Goal: Find specific page/section

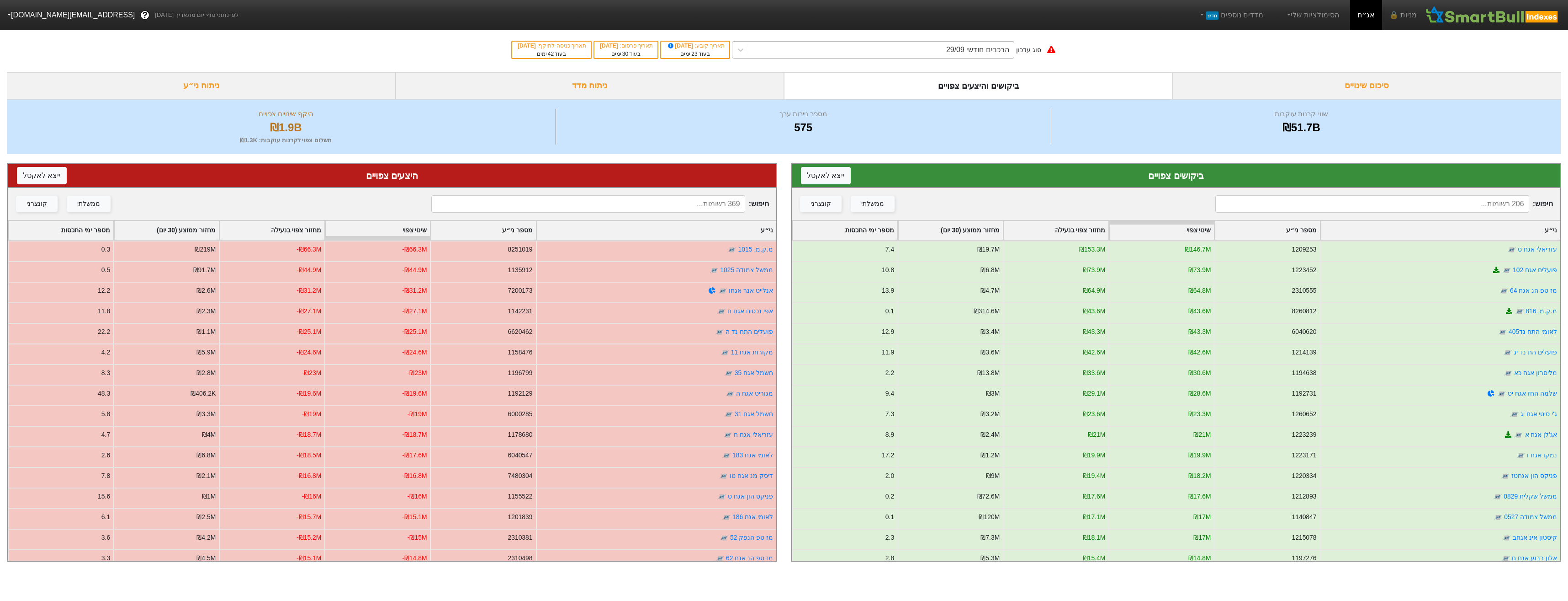
drag, startPoint x: 936, startPoint y: 46, endPoint x: 934, endPoint y: 53, distance: 7.3
click at [936, 46] on div "הרכבים חודשי 29/09" at bounding box center [882, 50] width 264 height 17
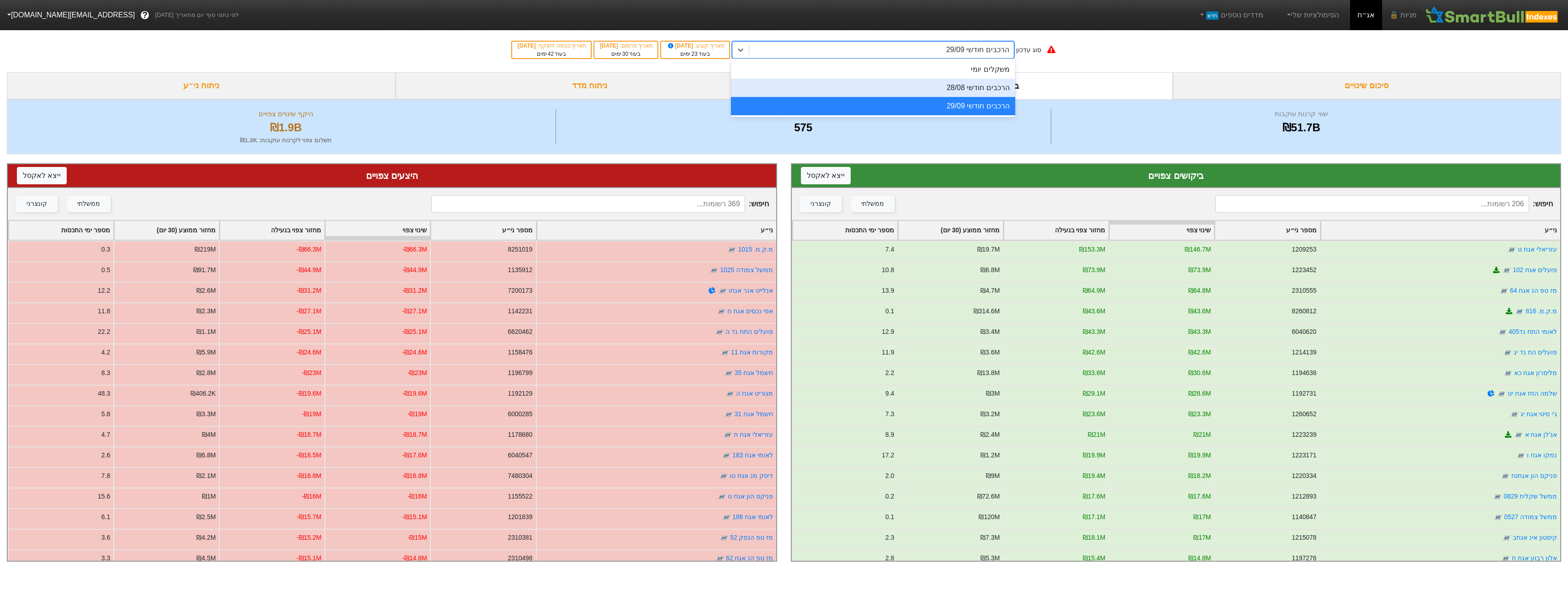
click at [935, 89] on div "הרכבים חודשי 28/08" at bounding box center [873, 88] width 284 height 18
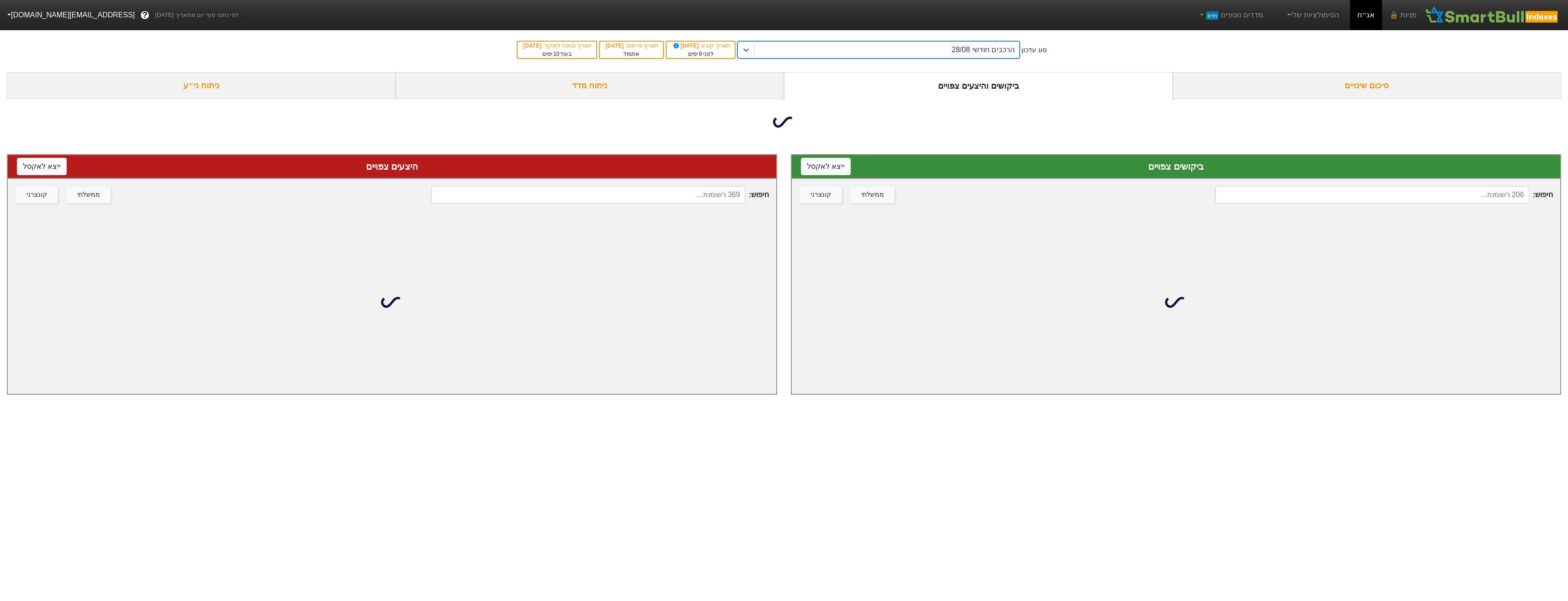
click at [694, 199] on input at bounding box center [588, 194] width 313 height 18
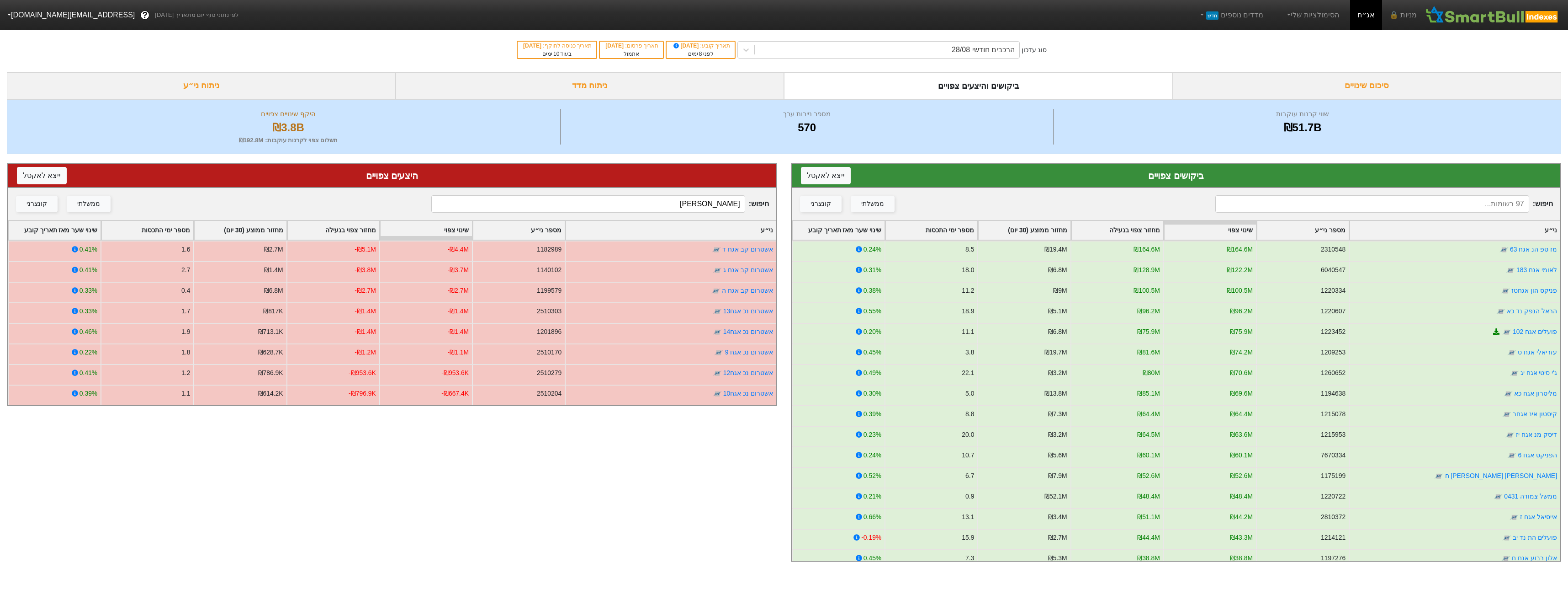
click at [704, 202] on input "[PERSON_NAME]" at bounding box center [588, 204] width 313 height 18
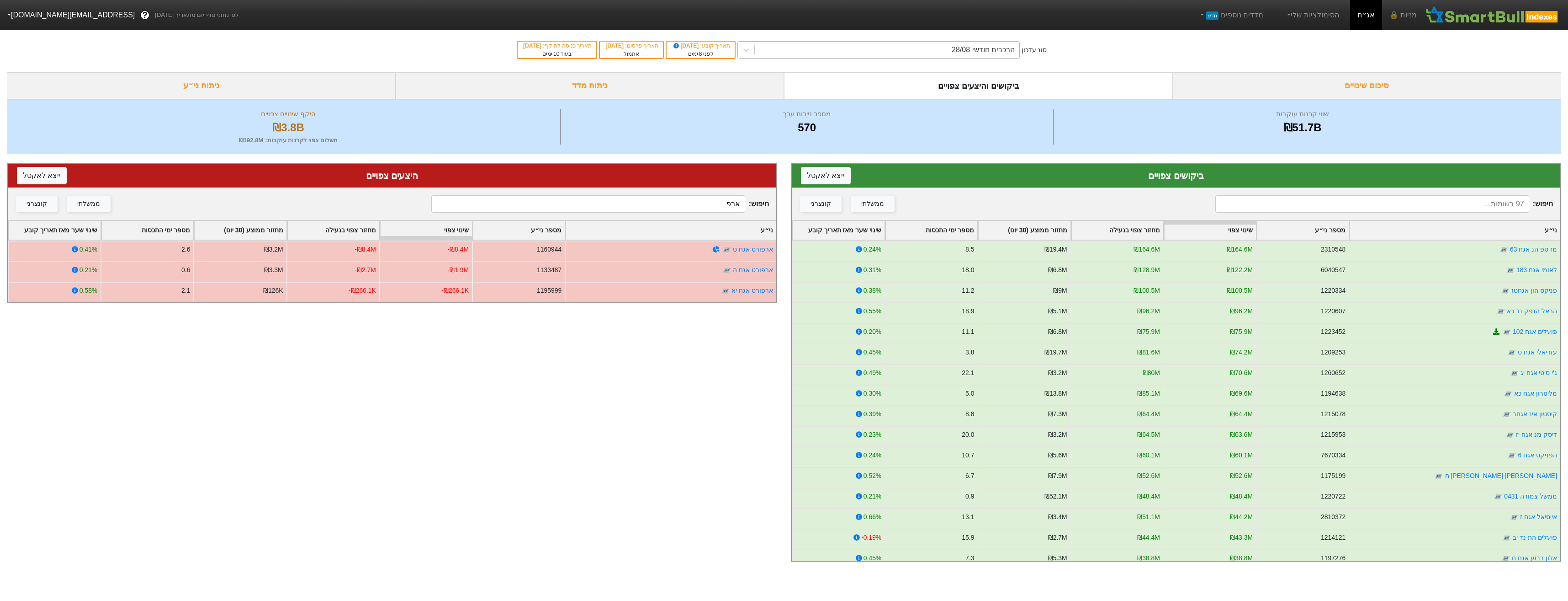
type input "ארפ"
click at [1307, 204] on input at bounding box center [1372, 204] width 313 height 18
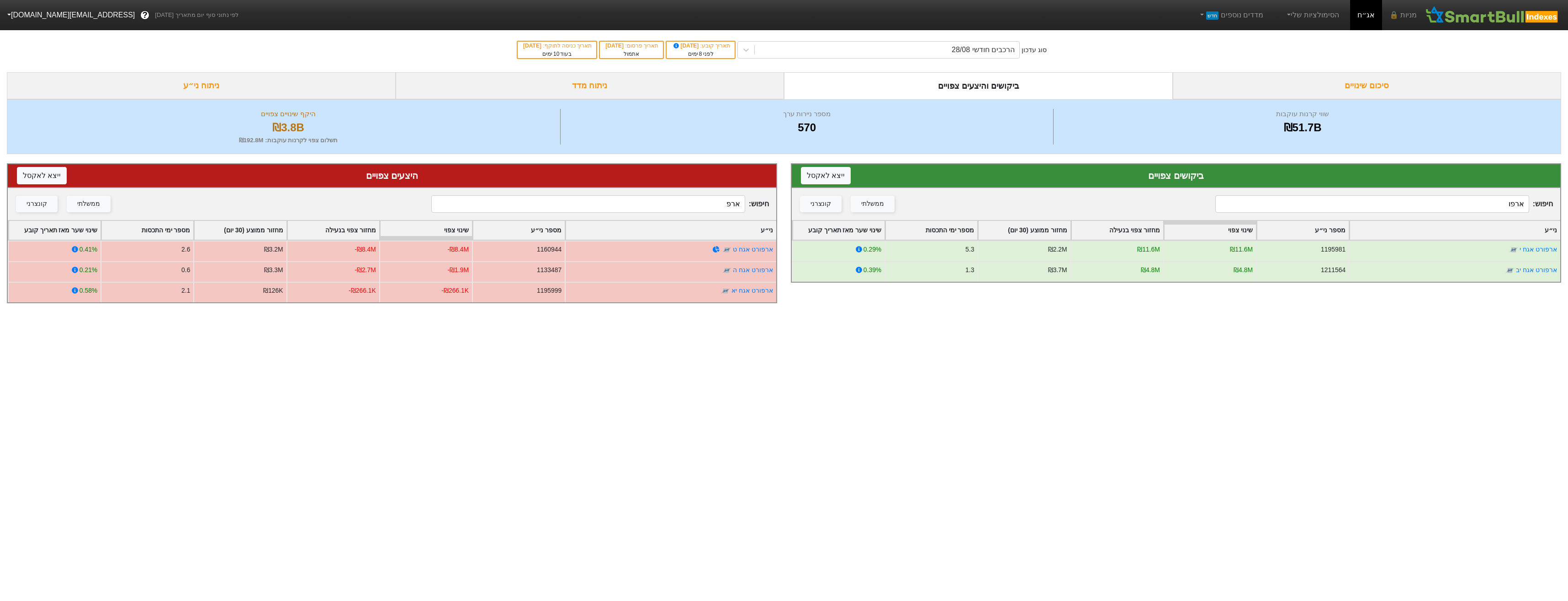
type input "ארפו"
